Goal: Task Accomplishment & Management: Manage account settings

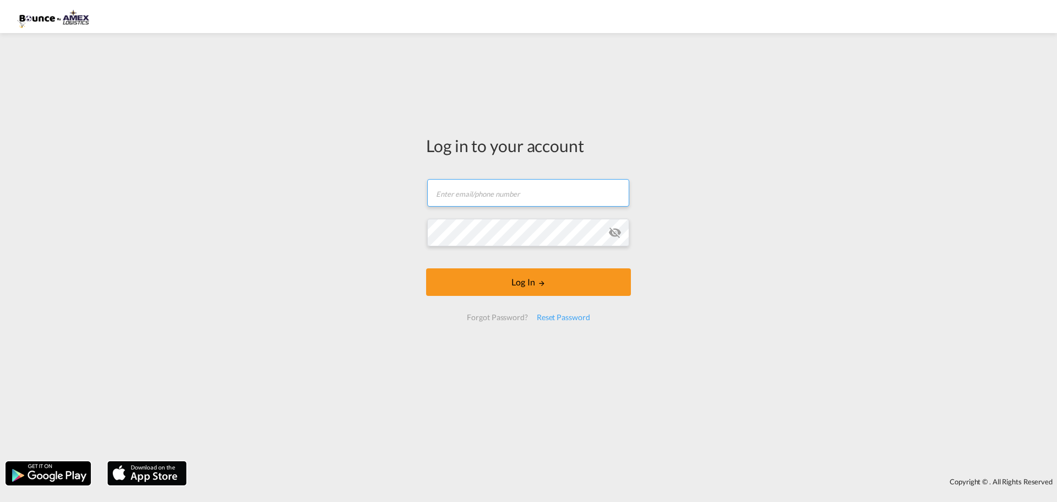
type input "[PERSON_NAME][EMAIL_ADDRESS][DOMAIN_NAME]"
click at [619, 228] on md-icon "icon-eye-off" at bounding box center [614, 232] width 13 height 13
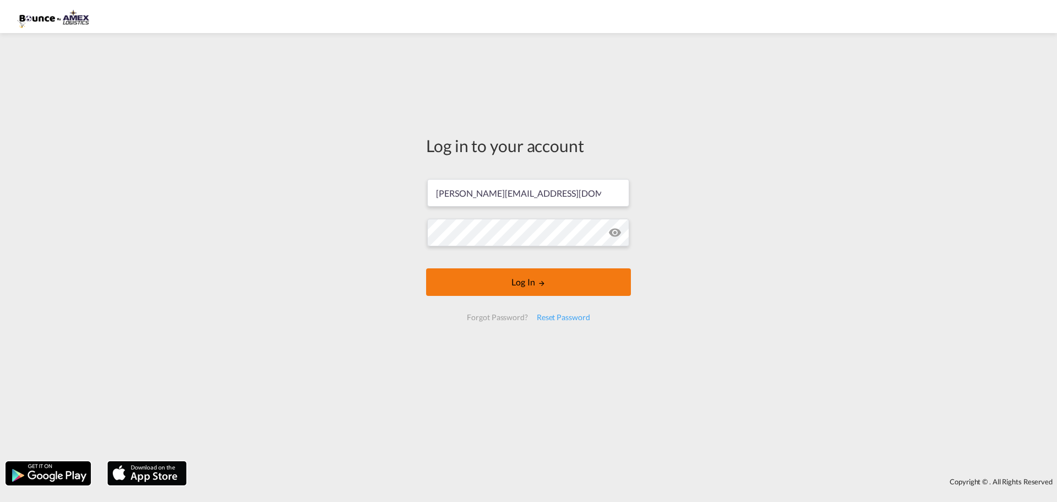
click at [542, 280] on md-icon "LOGIN" at bounding box center [542, 283] width 8 height 8
click at [617, 232] on form "[PERSON_NAME][EMAIL_ADDRESS][DOMAIN_NAME] Email field is required Password fiel…" at bounding box center [528, 250] width 205 height 164
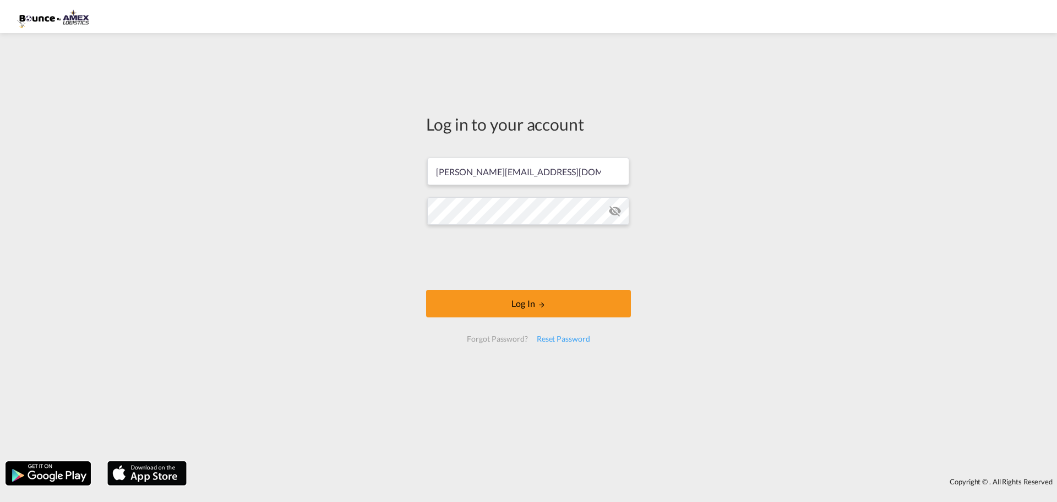
drag, startPoint x: 617, startPoint y: 232, endPoint x: 617, endPoint y: 217, distance: 14.9
click at [617, 231] on form "[PERSON_NAME][EMAIL_ADDRESS][DOMAIN_NAME] Email field is required Log In Forgot…" at bounding box center [528, 249] width 205 height 206
click at [619, 208] on md-icon "icon-eye-off" at bounding box center [614, 210] width 13 height 13
click at [579, 303] on button "Log In" at bounding box center [528, 304] width 205 height 28
